Goal: Book appointment/travel/reservation

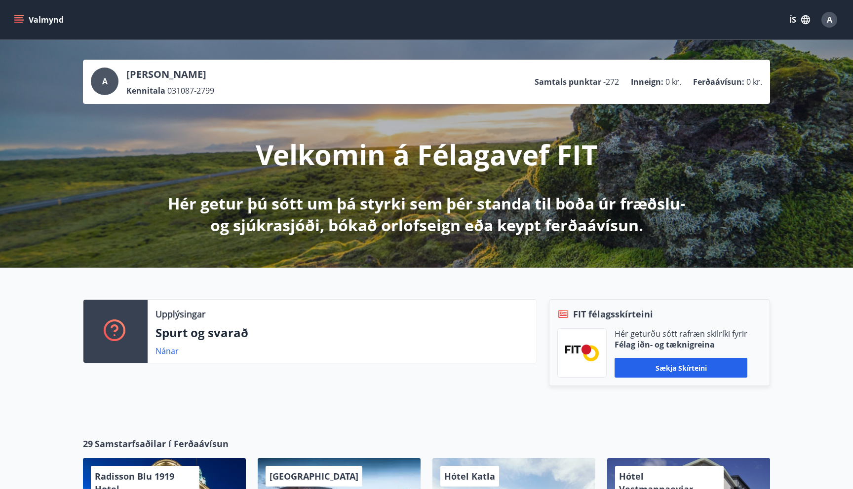
click at [22, 19] on icon "menu" at bounding box center [19, 19] width 11 height 1
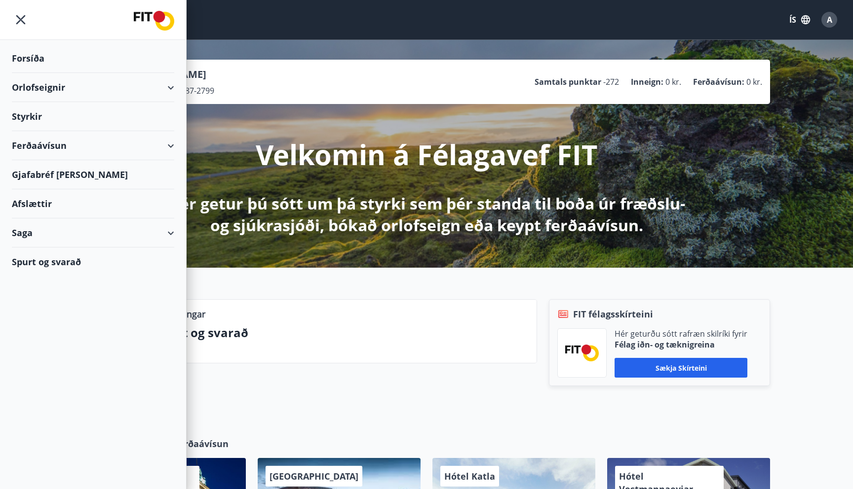
click at [179, 91] on div "Orlofseignir" at bounding box center [93, 87] width 186 height 29
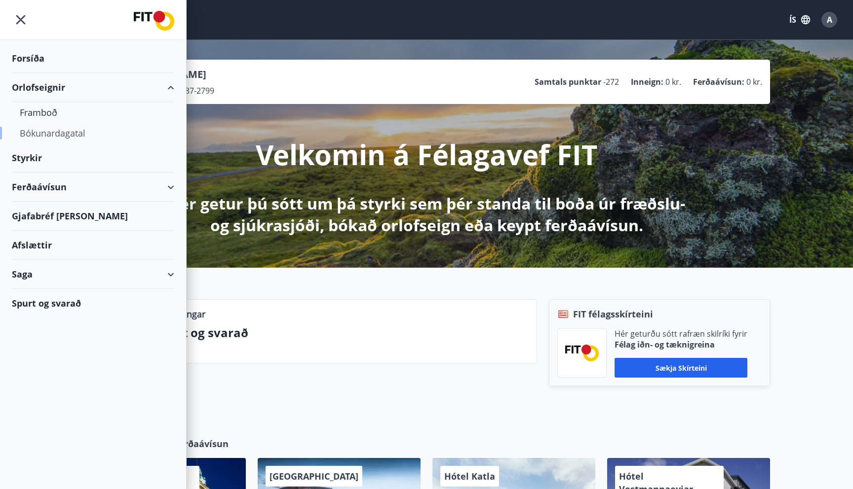
click at [50, 136] on div "Bókunardagatal" at bounding box center [93, 133] width 147 height 21
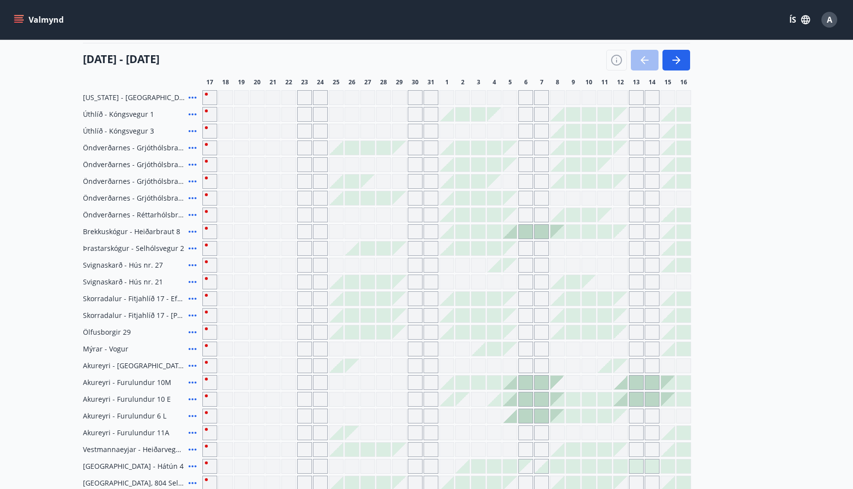
scroll to position [104, 0]
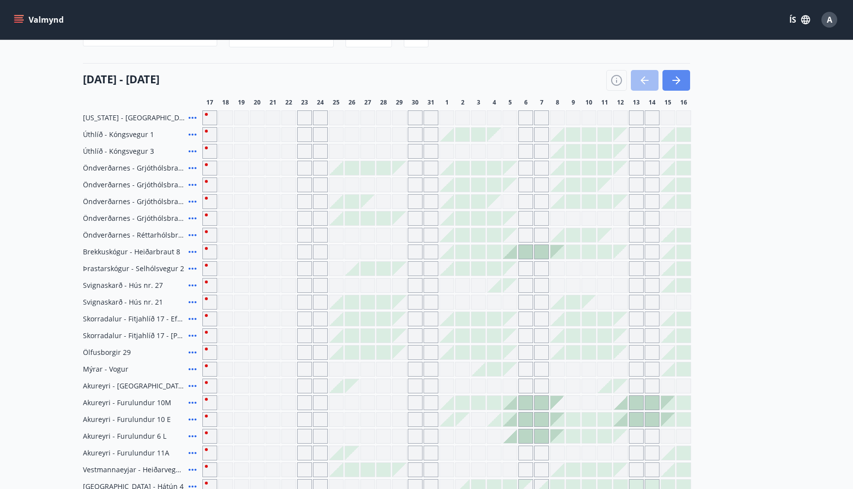
click at [679, 77] on icon "button" at bounding box center [676, 81] width 12 height 12
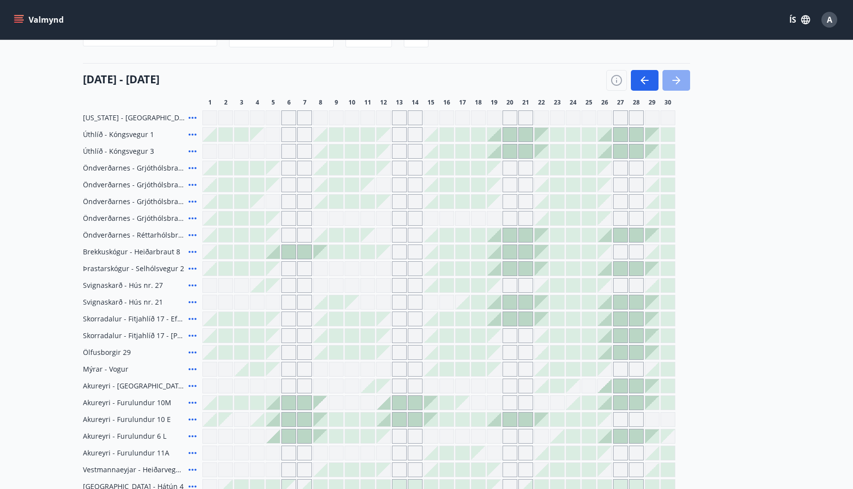
click at [679, 77] on icon "button" at bounding box center [676, 81] width 12 height 12
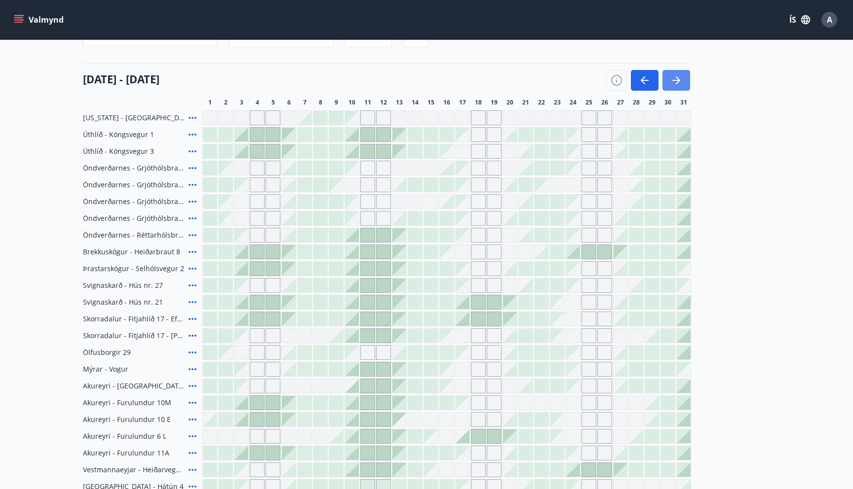
click at [679, 77] on icon "button" at bounding box center [676, 81] width 12 height 12
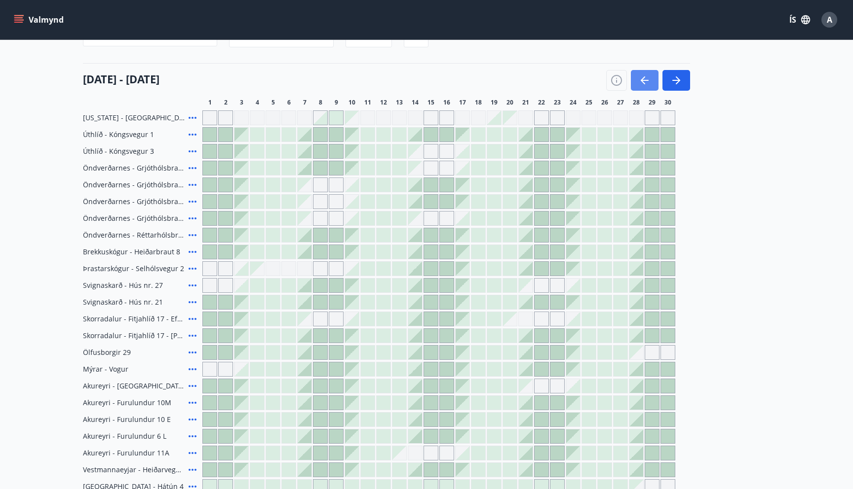
click at [641, 78] on icon "button" at bounding box center [644, 81] width 12 height 12
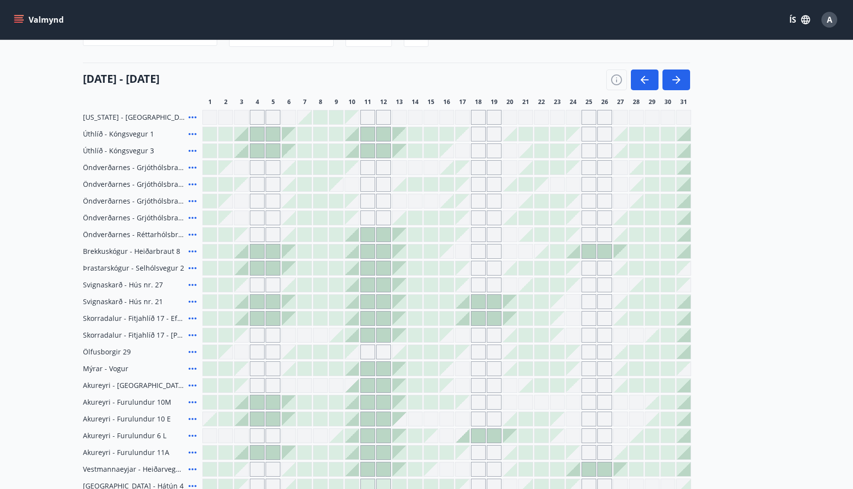
scroll to position [91, 0]
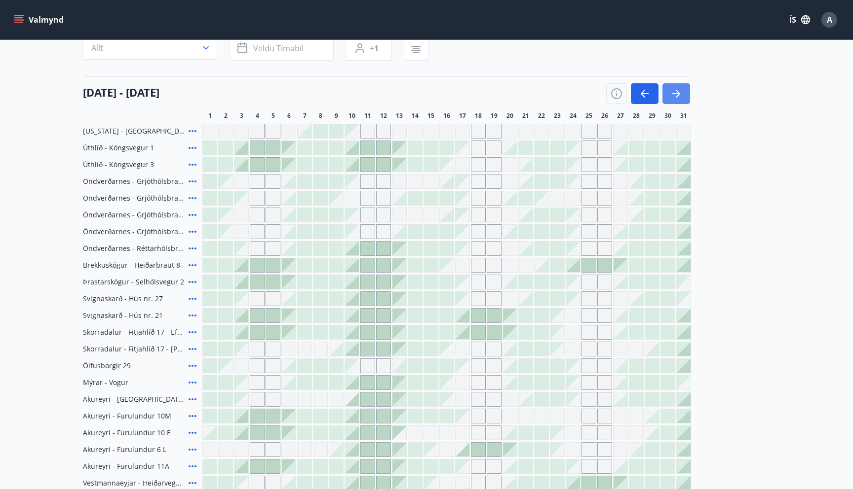
click at [675, 93] on icon "button" at bounding box center [676, 94] width 12 height 12
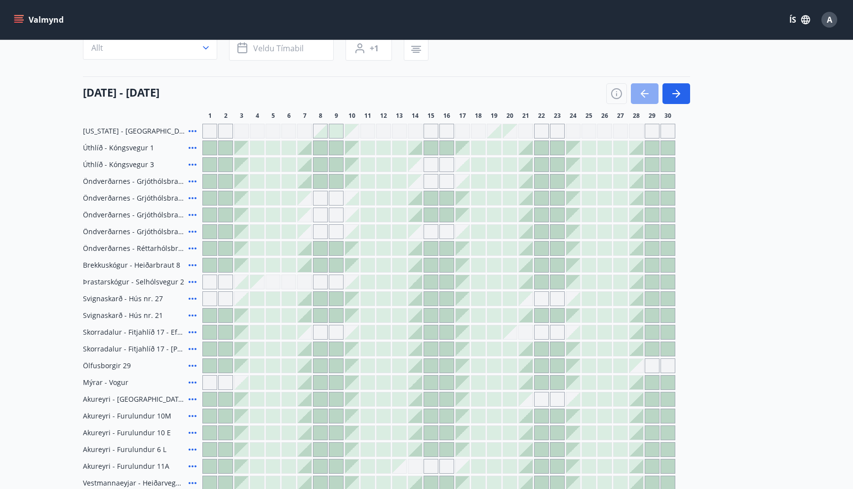
click at [644, 98] on icon "button" at bounding box center [644, 94] width 12 height 12
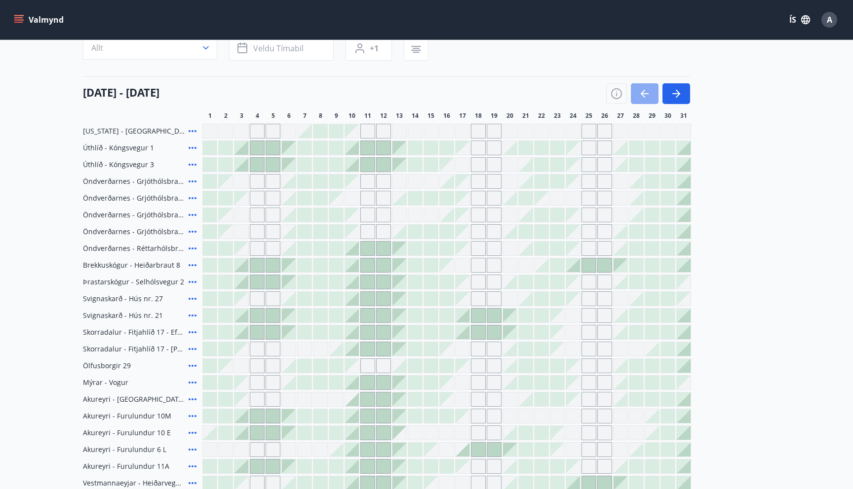
click at [644, 98] on icon "button" at bounding box center [644, 94] width 12 height 12
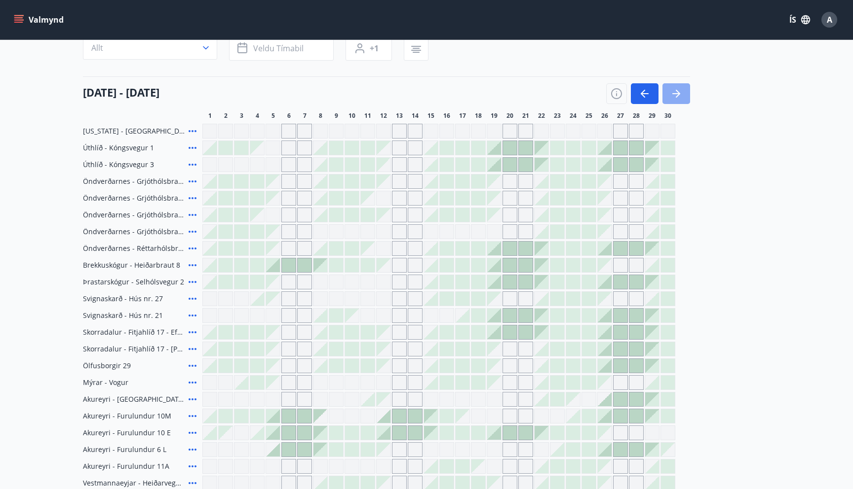
click at [680, 99] on icon "button" at bounding box center [676, 94] width 12 height 12
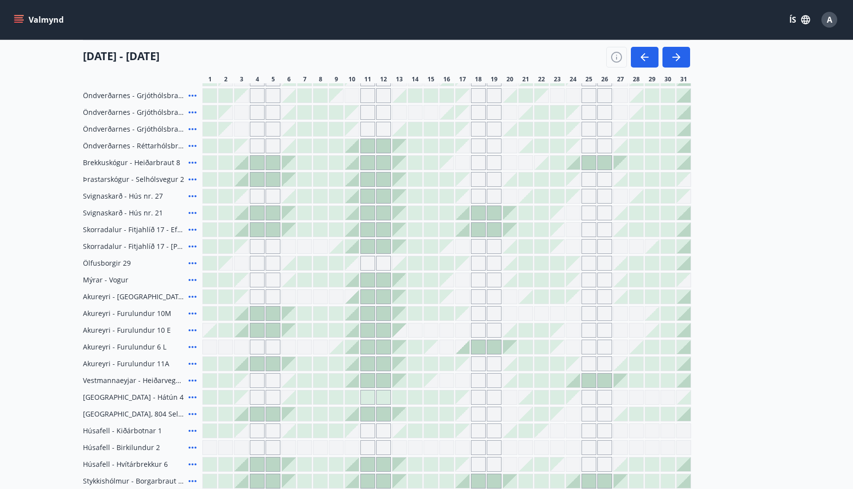
scroll to position [180, 0]
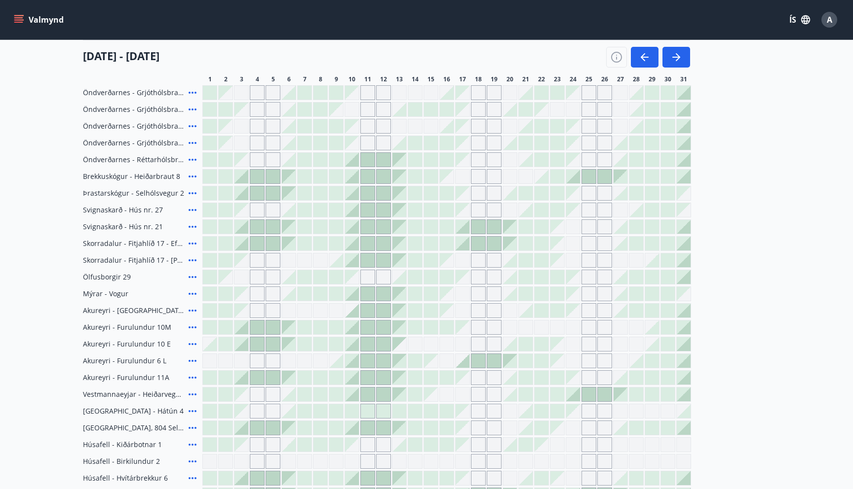
click at [191, 392] on icon at bounding box center [193, 395] width 12 height 12
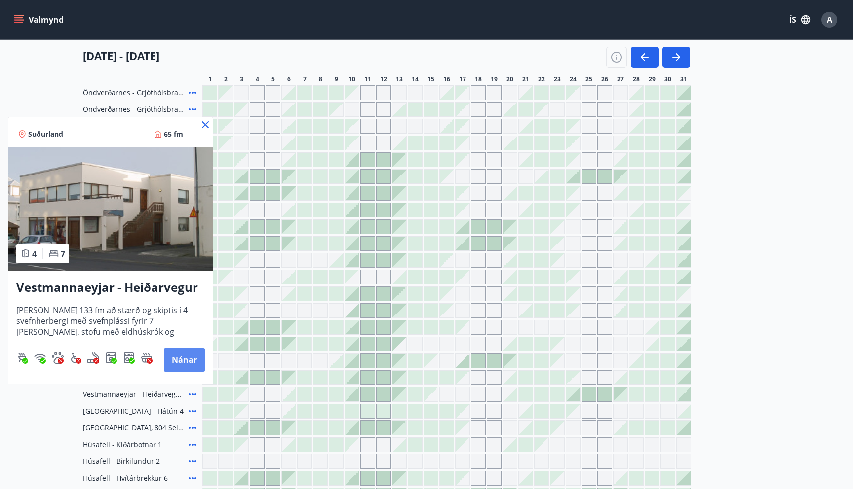
click at [187, 361] on button "Nánar" at bounding box center [184, 360] width 41 height 24
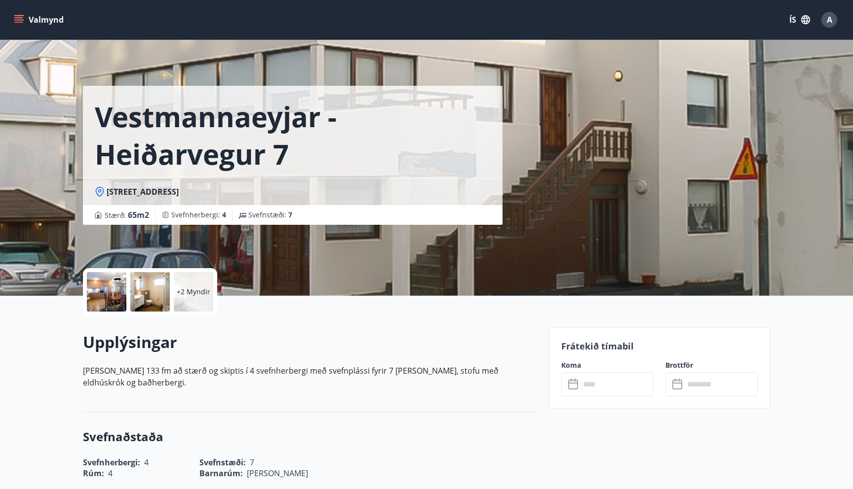
click at [121, 293] on div at bounding box center [106, 291] width 39 height 39
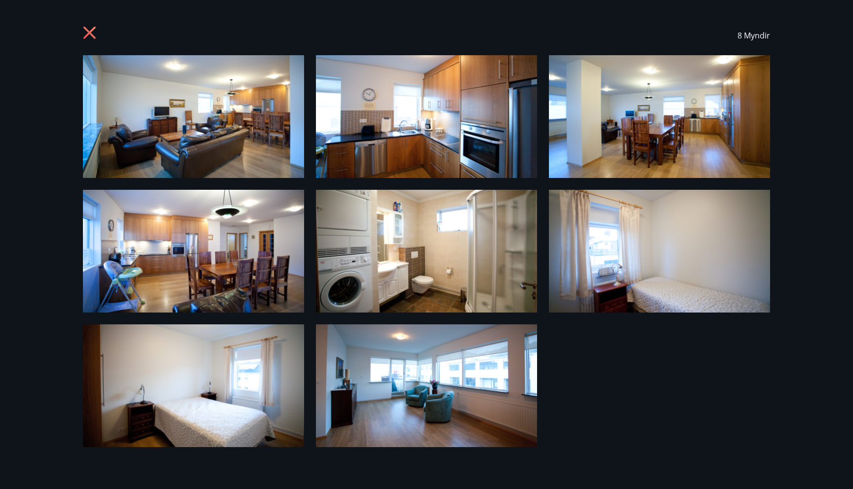
click at [256, 129] on img at bounding box center [193, 116] width 221 height 123
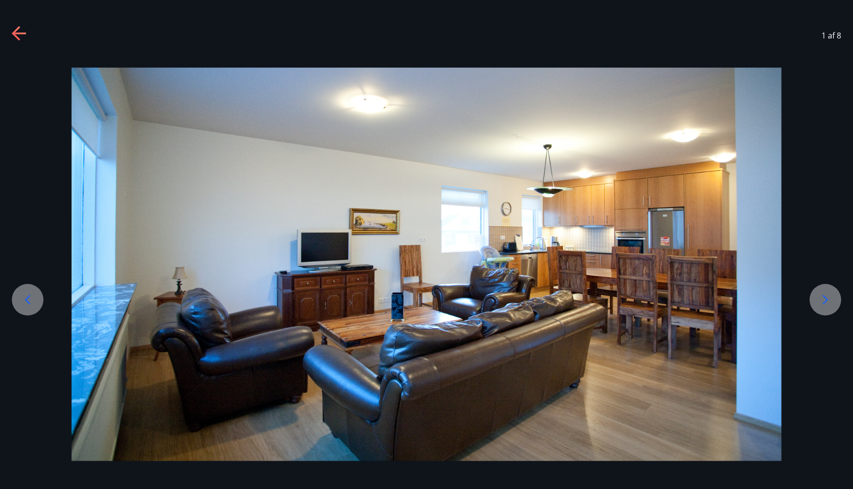
click at [827, 295] on icon at bounding box center [825, 300] width 16 height 16
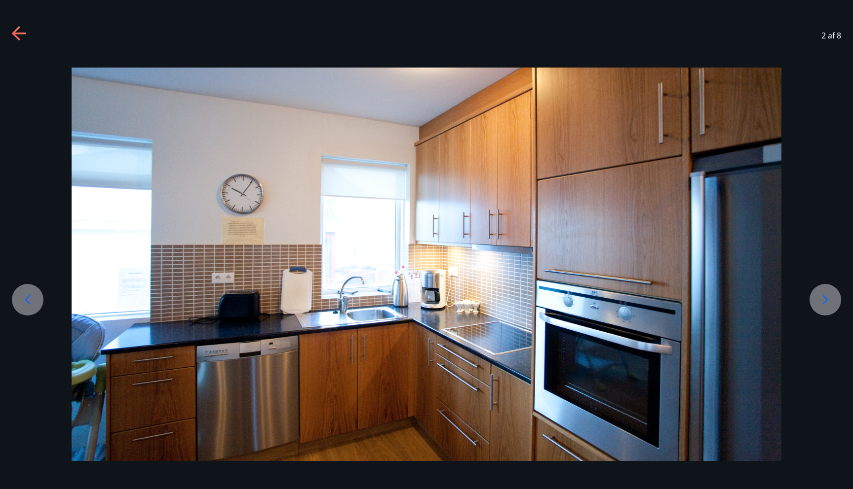
click at [827, 295] on icon at bounding box center [825, 300] width 16 height 16
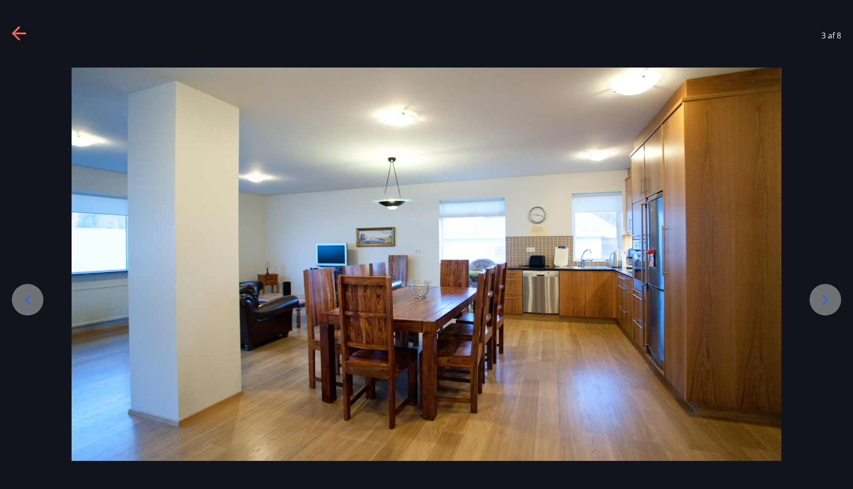
click at [827, 295] on icon at bounding box center [825, 300] width 16 height 16
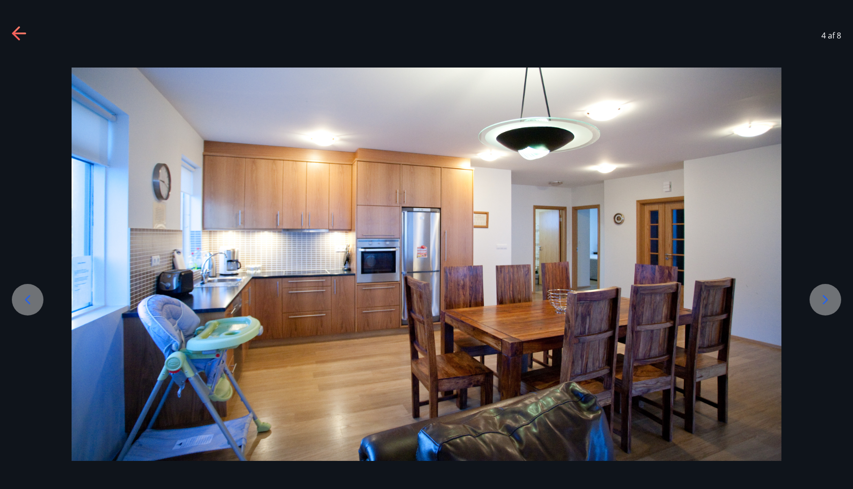
click at [827, 295] on icon at bounding box center [825, 300] width 16 height 16
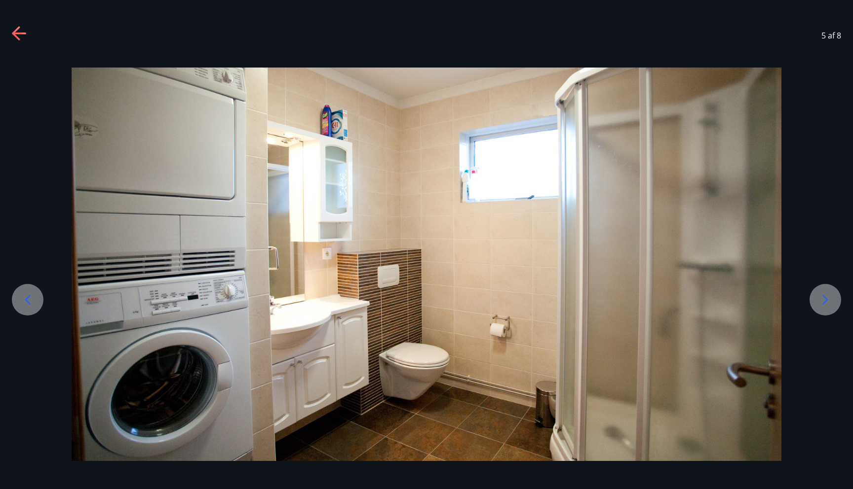
click at [827, 295] on icon at bounding box center [825, 300] width 16 height 16
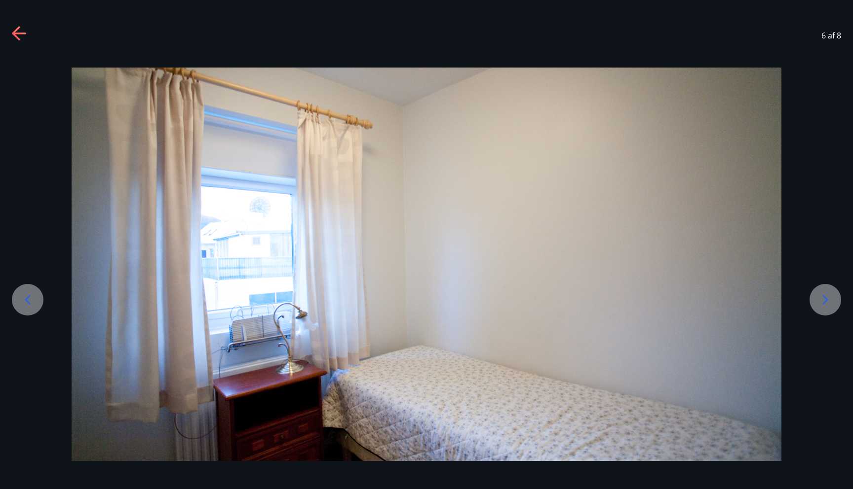
click at [827, 295] on icon at bounding box center [825, 300] width 16 height 16
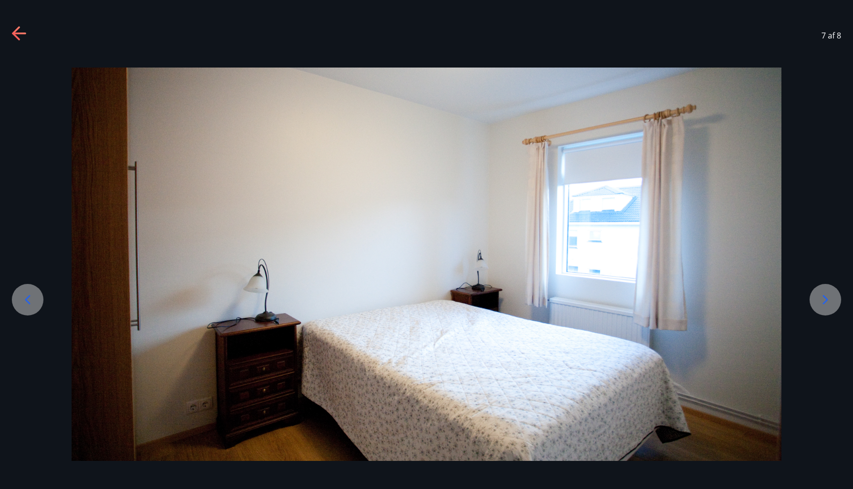
click at [827, 295] on icon at bounding box center [825, 300] width 16 height 16
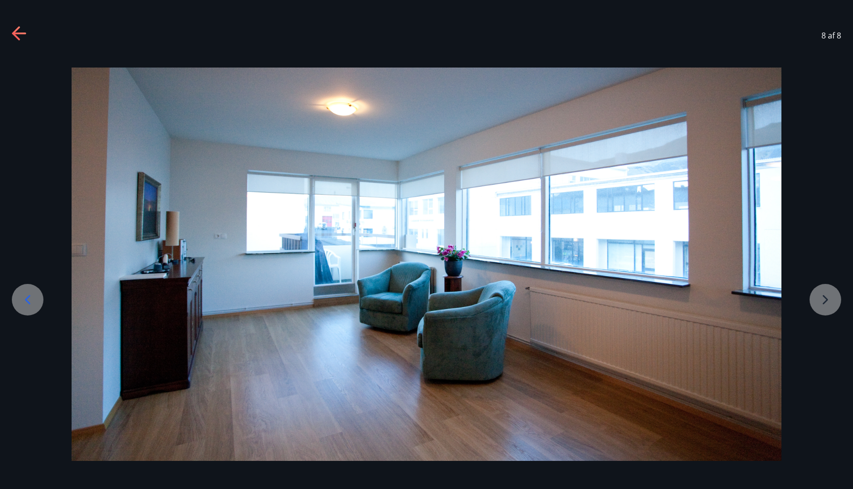
click at [827, 295] on div at bounding box center [426, 265] width 853 height 394
